Goal: Information Seeking & Learning: Learn about a topic

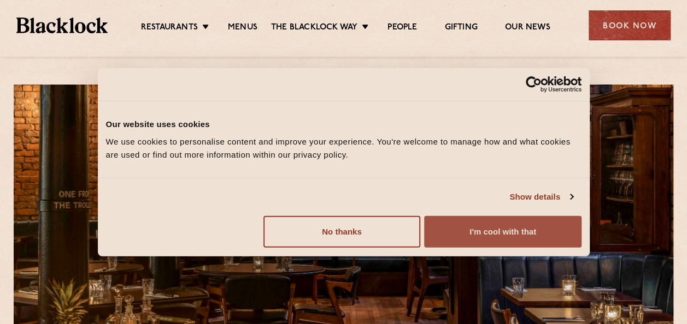
click at [475, 228] on button "I'm cool with that" at bounding box center [502, 232] width 157 height 32
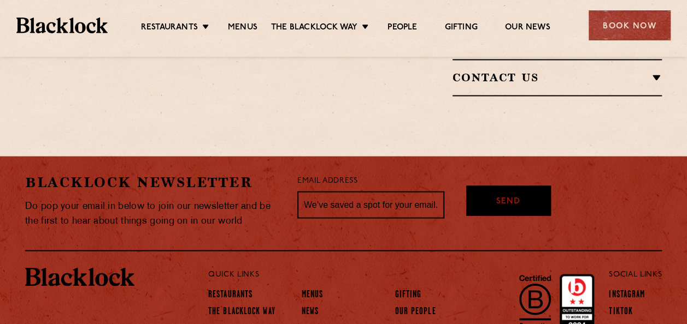
scroll to position [956, 0]
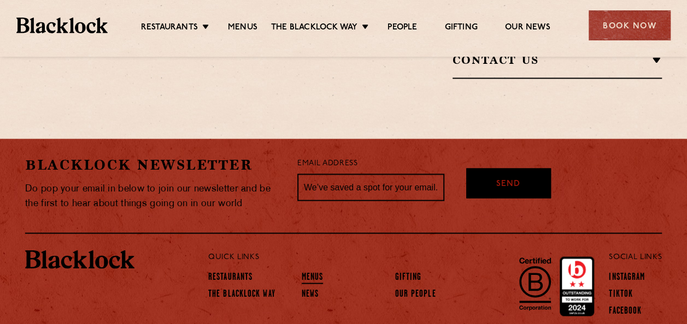
click at [312, 272] on link "Menus" at bounding box center [312, 278] width 22 height 12
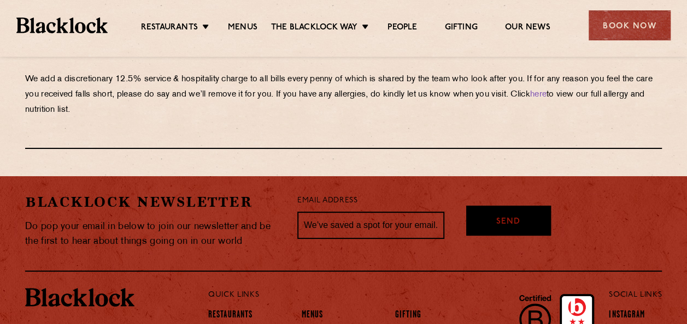
scroll to position [2016, 0]
